Goal: Information Seeking & Learning: Find specific fact

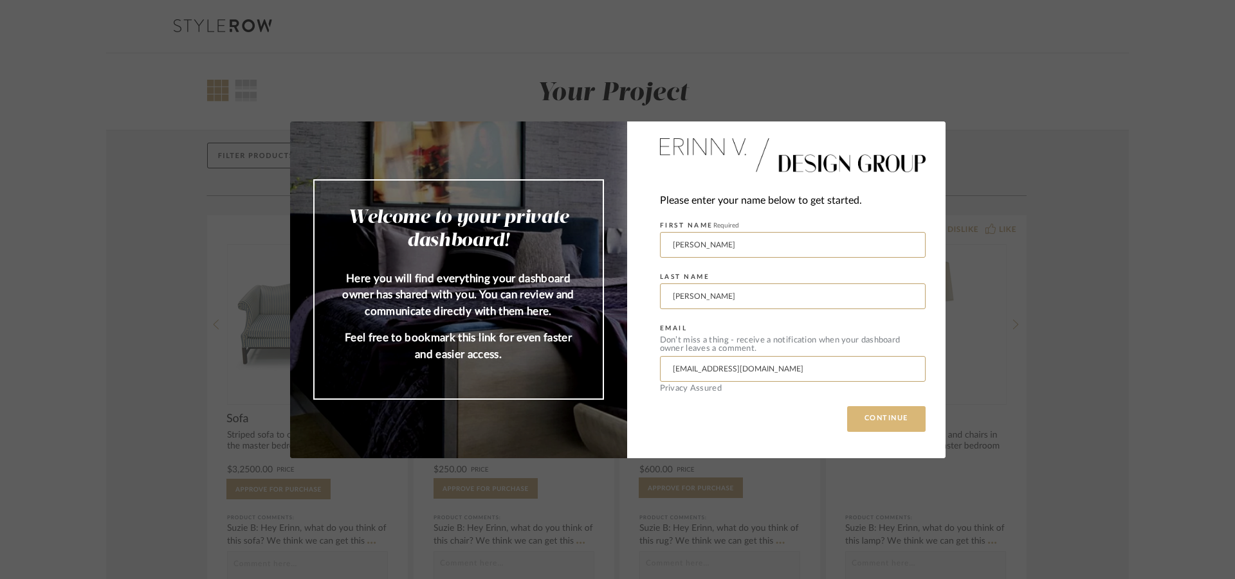
click at [900, 417] on button "CONTINUE" at bounding box center [886, 419] width 78 height 26
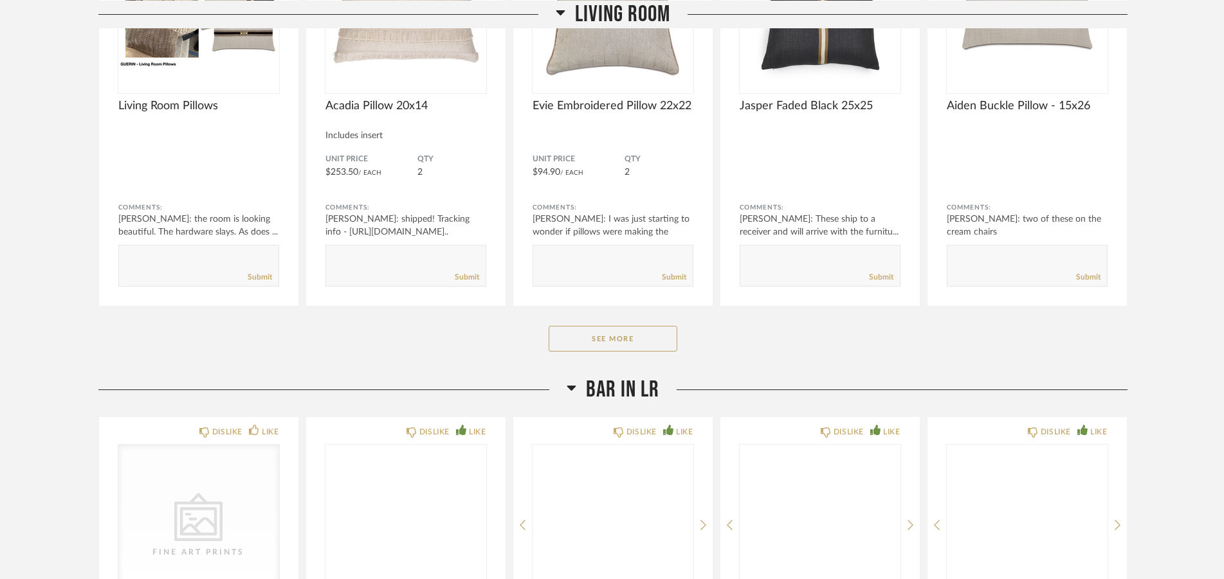
scroll to position [1968, 0]
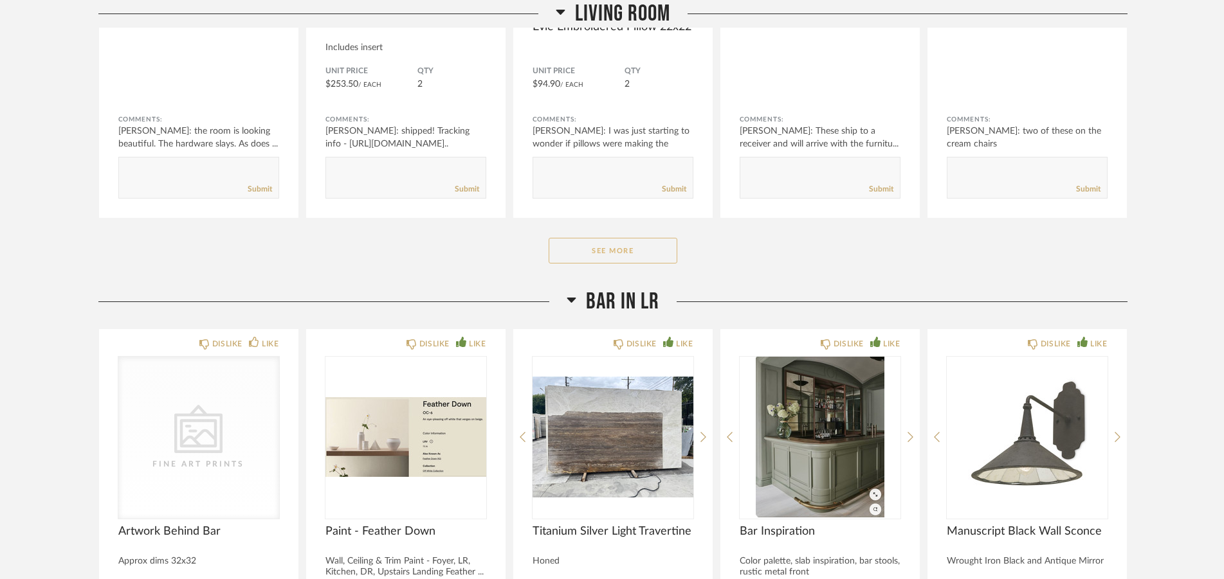
click at [632, 250] on button "See More" at bounding box center [613, 251] width 129 height 26
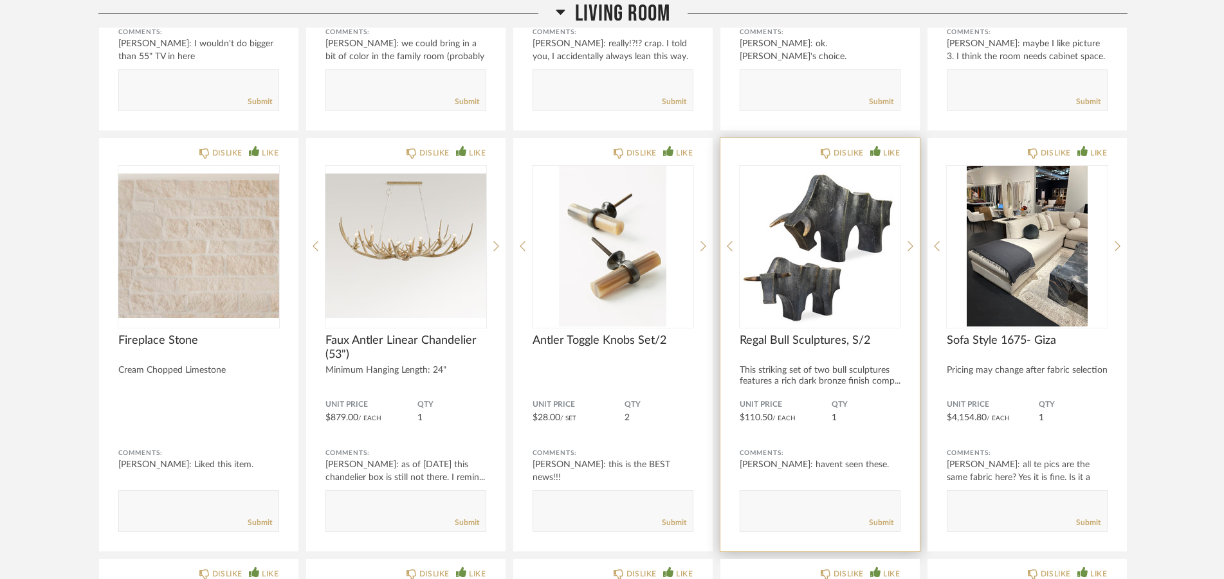
scroll to position [2952, 0]
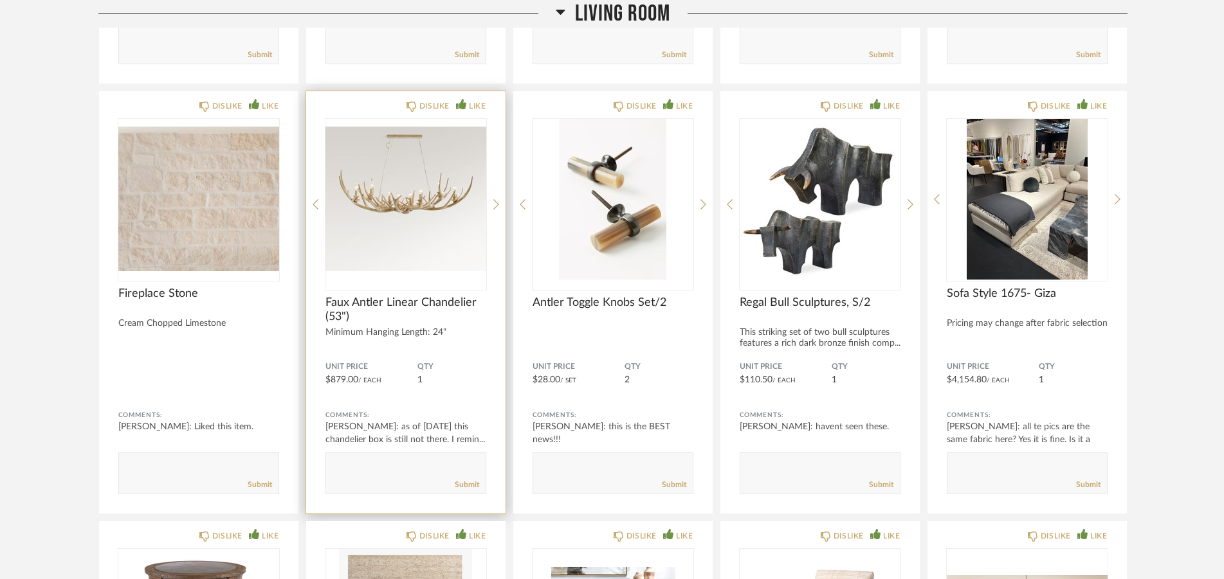
click at [410, 196] on img "0" at bounding box center [405, 199] width 161 height 161
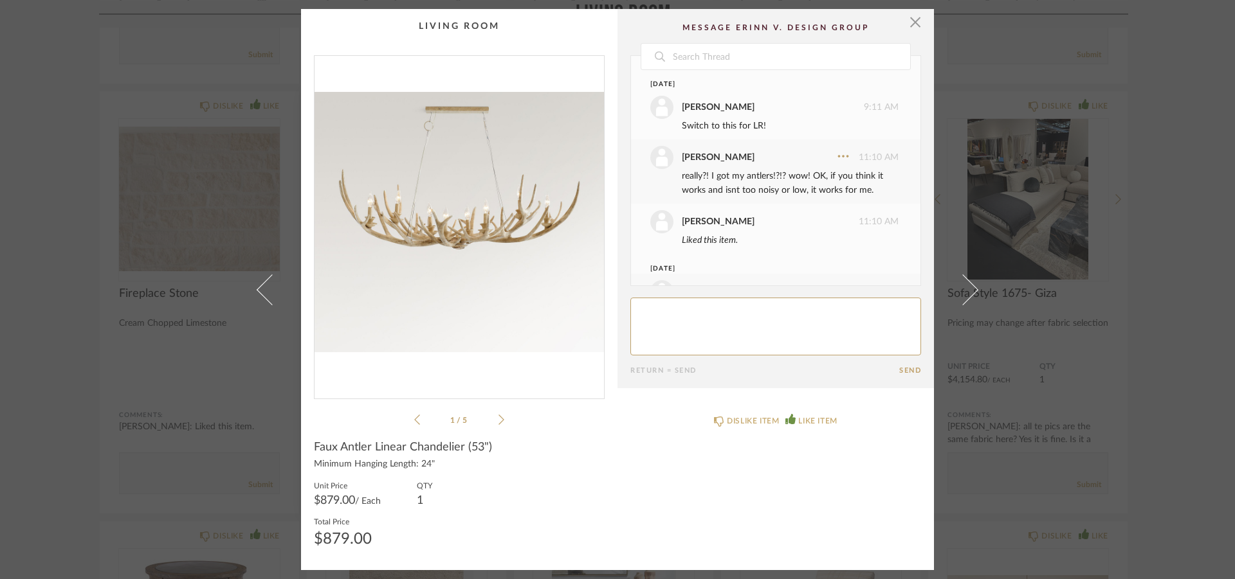
scroll to position [1009, 0]
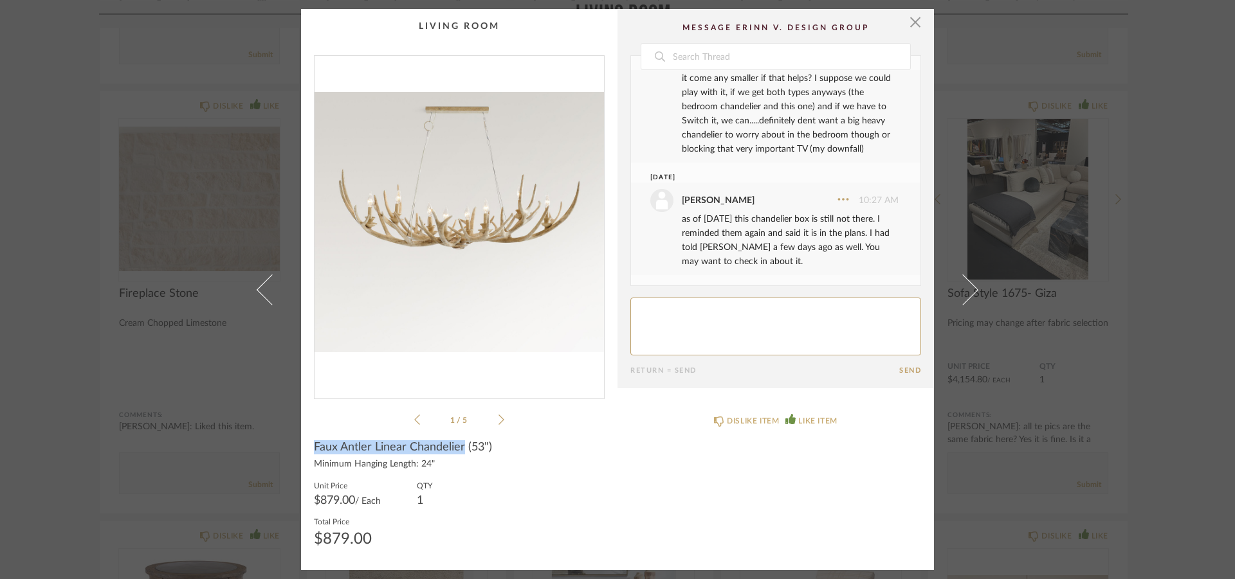
drag, startPoint x: 310, startPoint y: 446, endPoint x: 457, endPoint y: 444, distance: 146.6
click at [457, 444] on span "Faux Antler Linear Chandelier (53")" at bounding box center [403, 448] width 178 height 14
copy span "Faux Antler Linear Chandelier"
click at [904, 25] on span "button" at bounding box center [915, 22] width 26 height 26
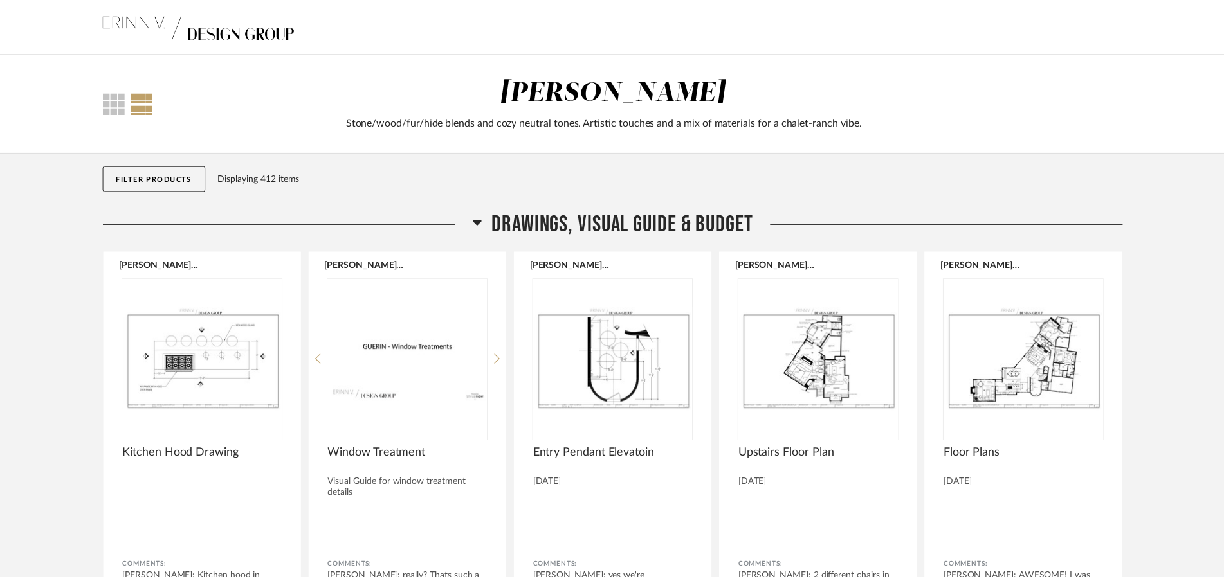
scroll to position [2952, 0]
